Goal: Information Seeking & Learning: Compare options

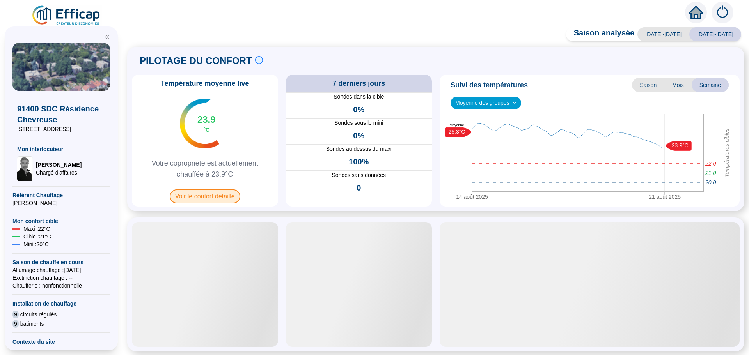
click at [196, 194] on span "Voir le confort détaillé" at bounding box center [205, 197] width 71 height 14
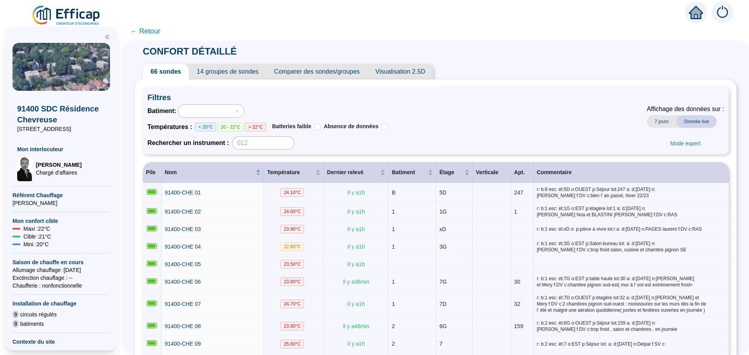
click at [343, 73] on span "Comparer des sondes/groupes" at bounding box center [317, 72] width 101 height 16
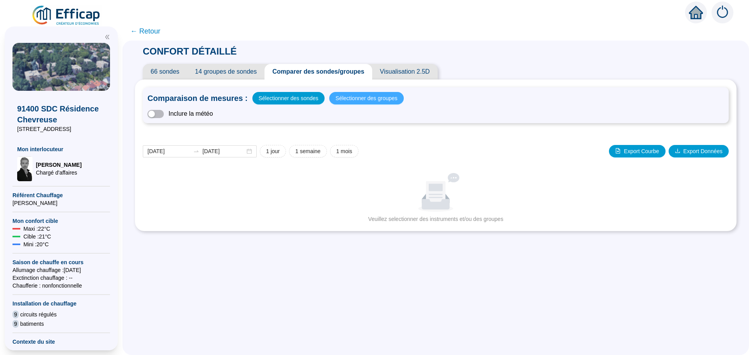
click at [362, 95] on span "Sélectionner des groupes" at bounding box center [367, 98] width 62 height 11
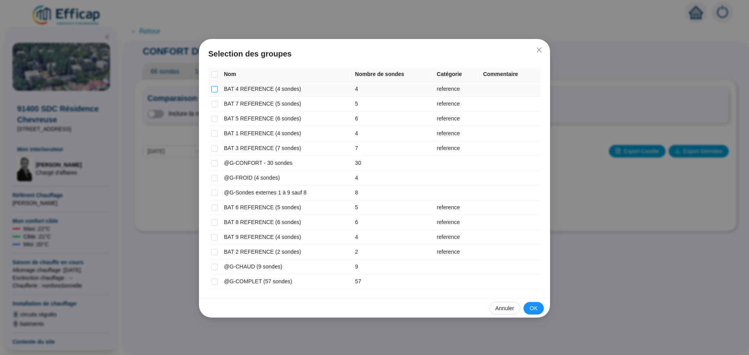
click at [217, 89] on input "checkbox" at bounding box center [214, 89] width 6 height 6
checkbox input "true"
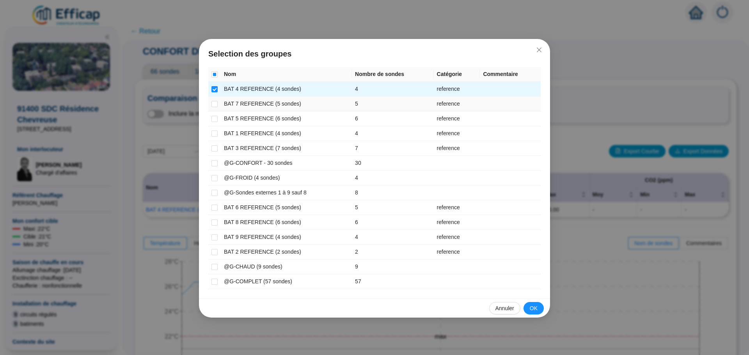
click at [219, 102] on td at bounding box center [214, 104] width 12 height 15
drag, startPoint x: 213, startPoint y: 106, endPoint x: 213, endPoint y: 117, distance: 11.3
click at [213, 107] on label at bounding box center [214, 104] width 6 height 8
click at [213, 107] on input "checkbox" at bounding box center [214, 104] width 6 height 6
checkbox input "true"
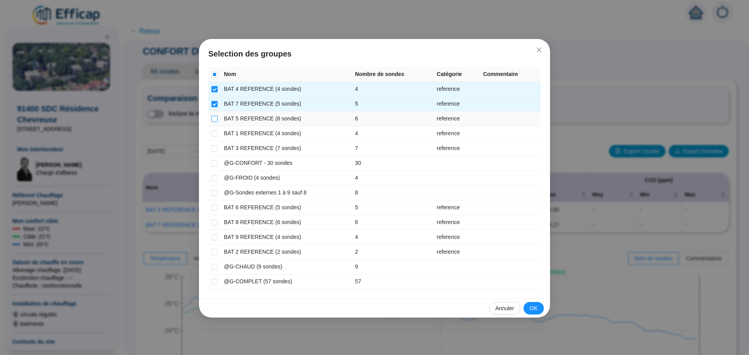
drag, startPoint x: 213, startPoint y: 118, endPoint x: 213, endPoint y: 128, distance: 10.2
click at [213, 119] on input "checkbox" at bounding box center [214, 119] width 6 height 6
checkbox input "true"
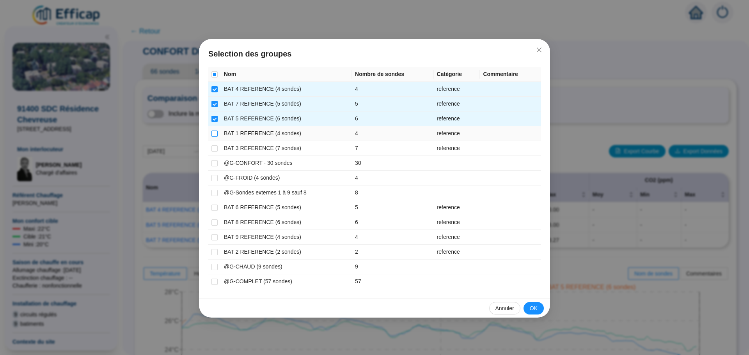
click at [214, 135] on input "checkbox" at bounding box center [214, 134] width 6 height 6
checkbox input "true"
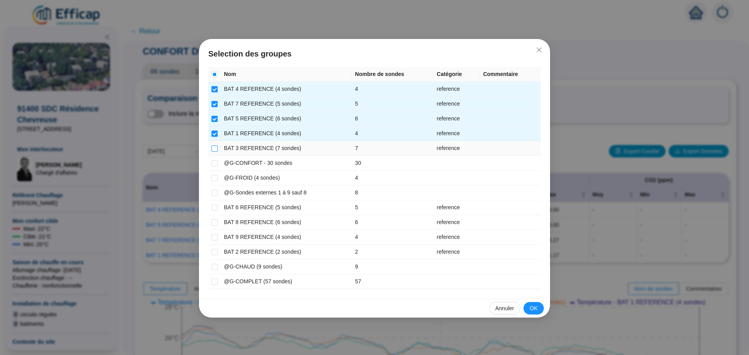
click at [214, 149] on input "checkbox" at bounding box center [214, 149] width 6 height 6
checkbox input "true"
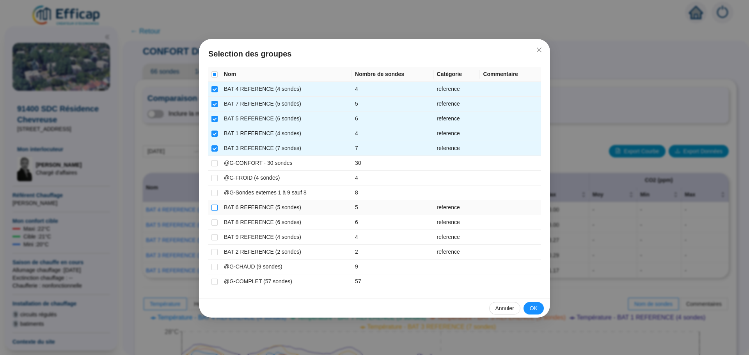
click at [214, 208] on input "checkbox" at bounding box center [214, 208] width 6 height 6
checkbox input "true"
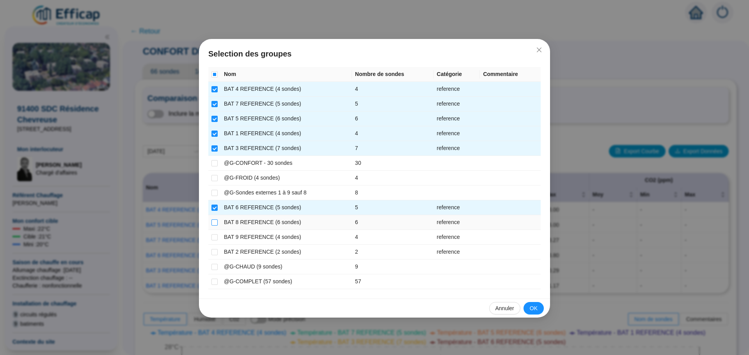
click at [213, 222] on input "checkbox" at bounding box center [214, 223] width 6 height 6
checkbox input "true"
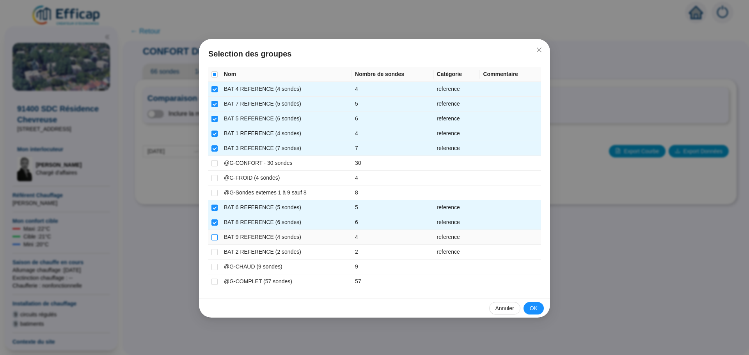
click at [213, 238] on input "checkbox" at bounding box center [214, 238] width 6 height 6
checkbox input "true"
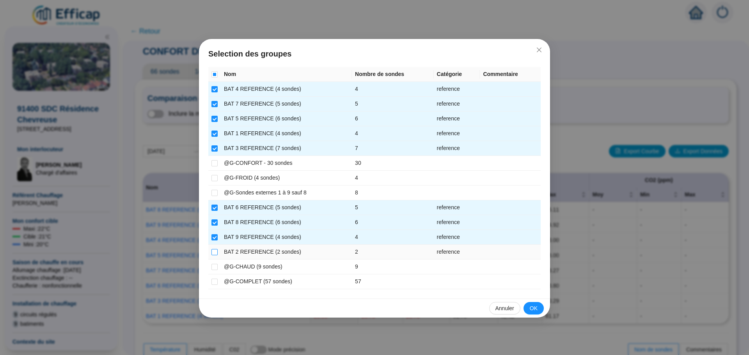
click at [214, 253] on input "checkbox" at bounding box center [214, 252] width 6 height 6
checkbox input "true"
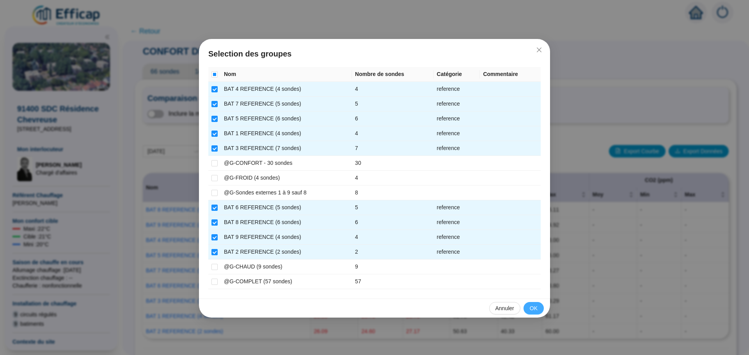
click at [531, 309] on span "OK" at bounding box center [534, 309] width 8 height 8
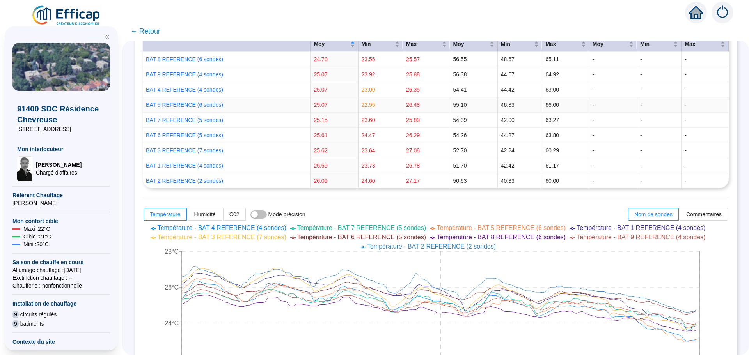
scroll to position [195, 0]
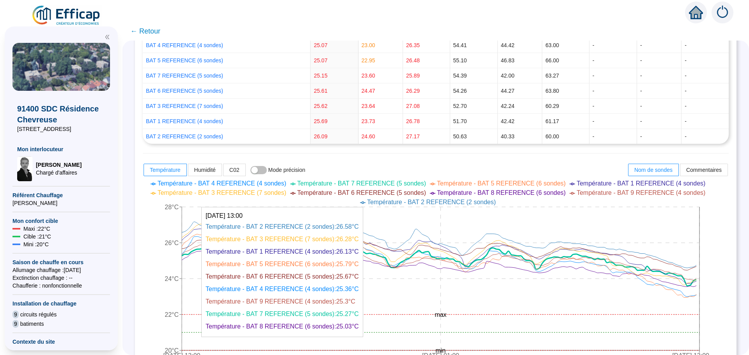
drag, startPoint x: 274, startPoint y: 265, endPoint x: 188, endPoint y: 256, distance: 86.3
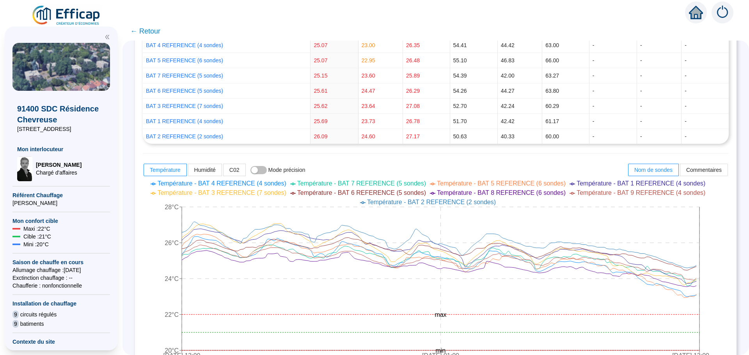
drag, startPoint x: 188, startPoint y: 256, endPoint x: 348, endPoint y: 167, distance: 182.7
click at [348, 167] on div "Température Humidité C02 Mode précision Nom de sondes Commentaires" at bounding box center [436, 170] width 586 height 14
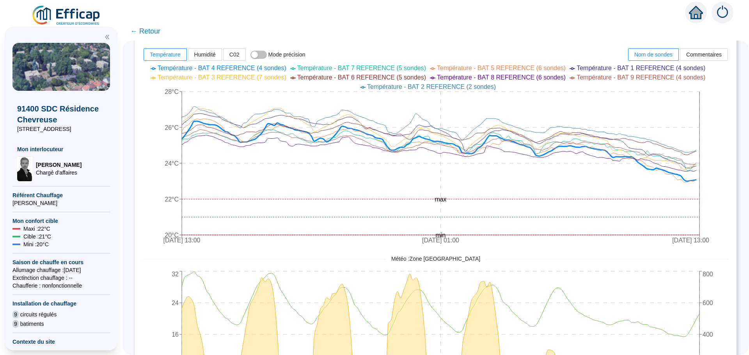
scroll to position [312, 0]
